Goal: Information Seeking & Learning: Learn about a topic

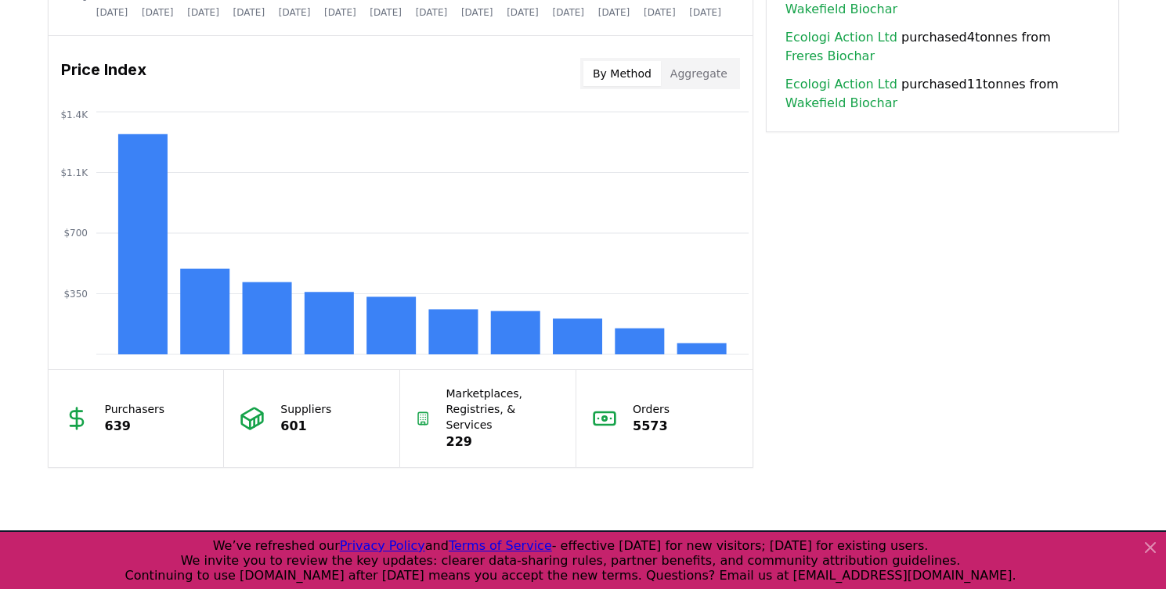
scroll to position [1445, 0]
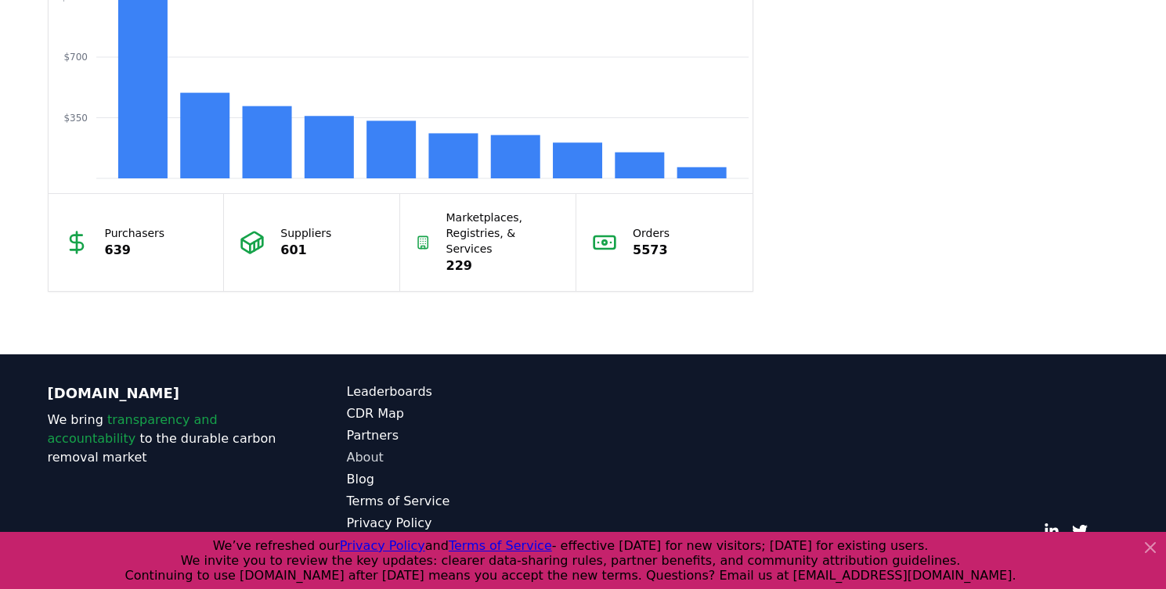
click at [379, 449] on link "About" at bounding box center [465, 458] width 236 height 19
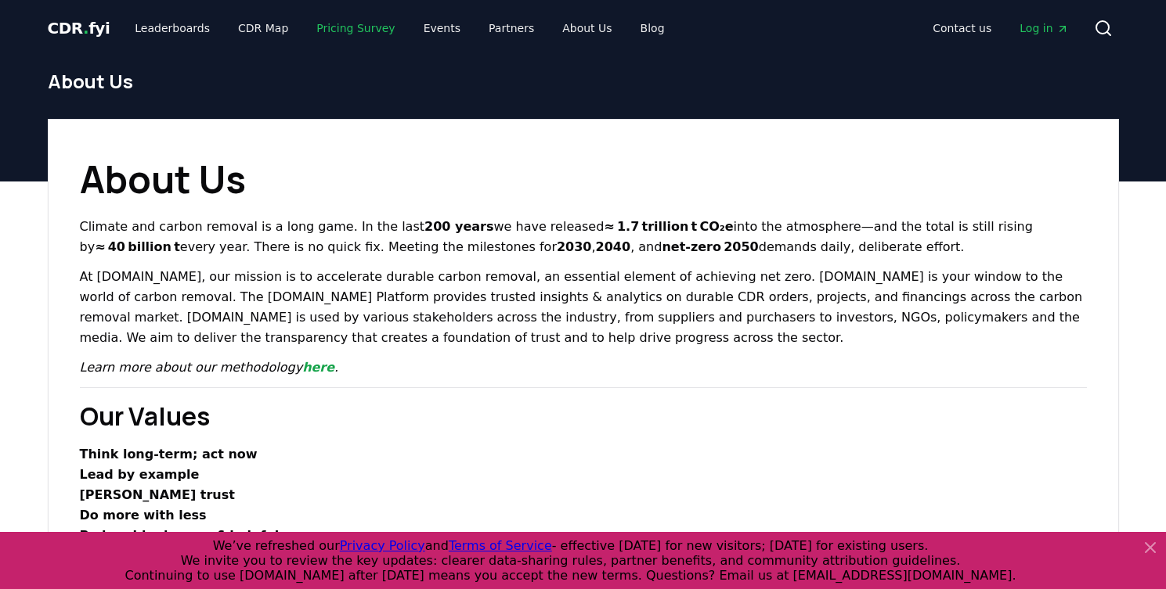
click at [304, 34] on link "Pricing Survey" at bounding box center [355, 28] width 103 height 28
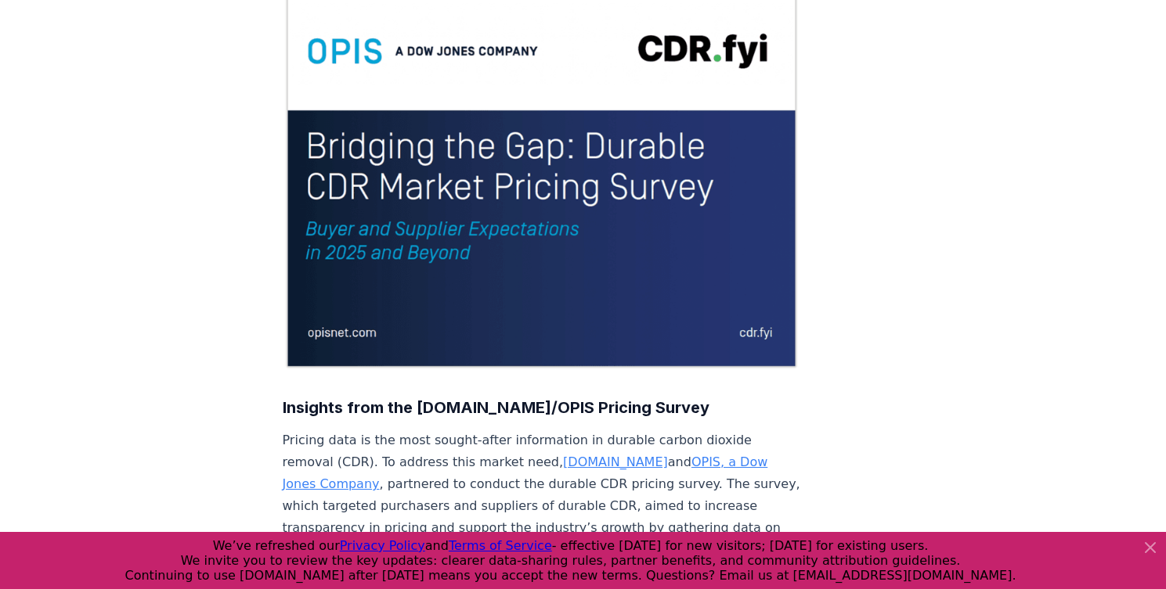
scroll to position [309, 0]
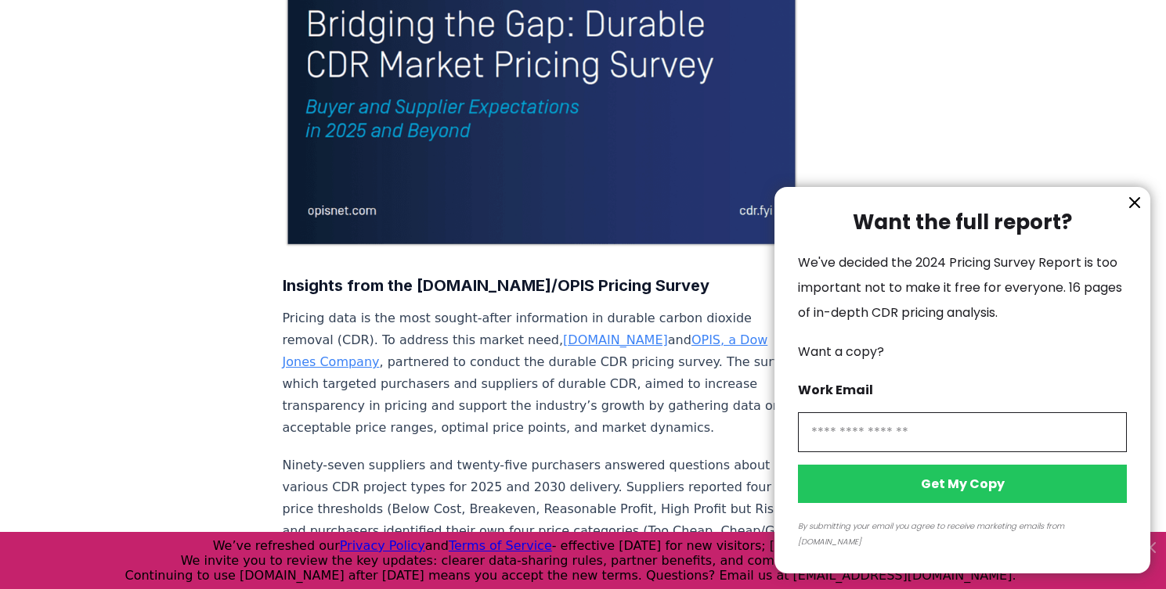
click at [1138, 207] on icon "information" at bounding box center [1134, 202] width 9 height 9
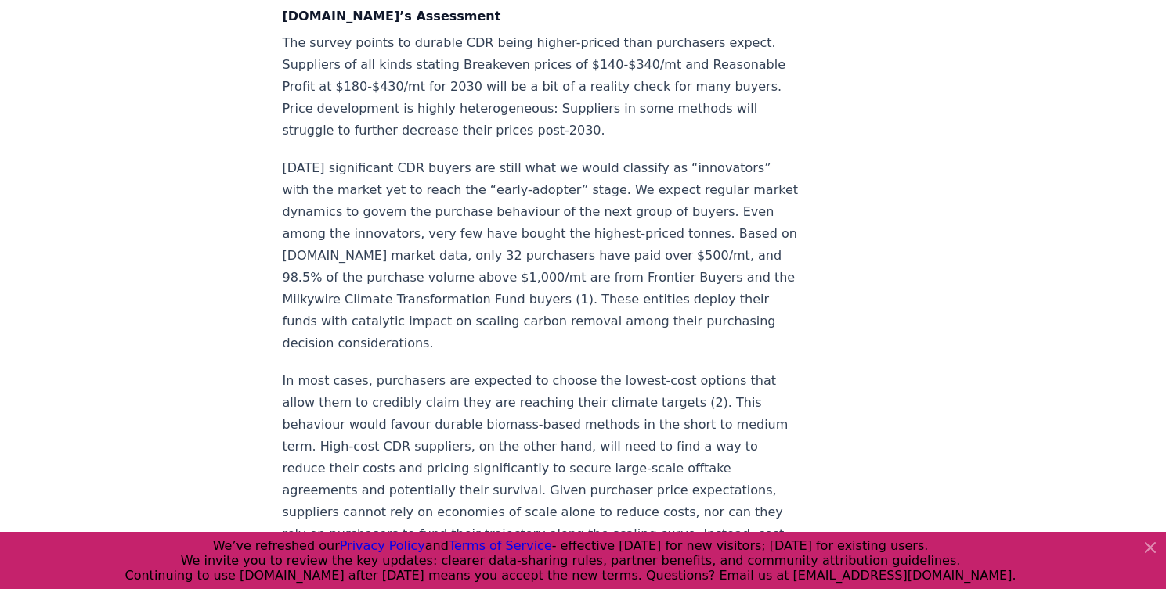
scroll to position [1923, 0]
